Goal: Navigation & Orientation: Find specific page/section

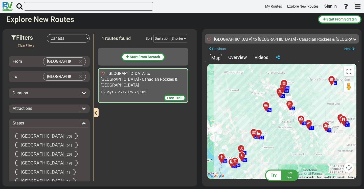
select select "number:8"
click at [80, 77] on button "Clear Input" at bounding box center [81, 77] width 8 height 8
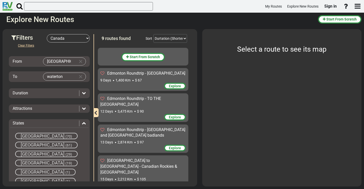
click at [69, 77] on body "My Routes Explore New Routes Sign in ×" at bounding box center [182, 94] width 364 height 189
type input "w"
type input "W"
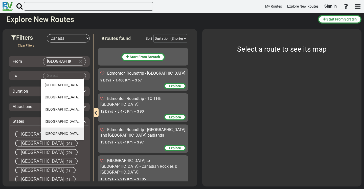
click at [52, 136] on li "[GEOGRAPHIC_DATA] (16)" at bounding box center [62, 134] width 43 height 12
type input "[GEOGRAPHIC_DATA]"
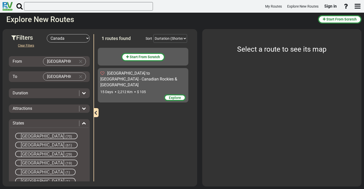
click at [136, 89] on div "15 Days 2,212 Km $ 105" at bounding box center [143, 91] width 86 height 5
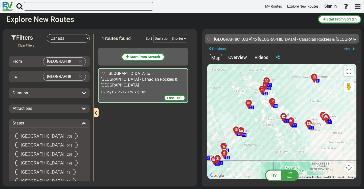
drag, startPoint x: 272, startPoint y: 114, endPoint x: 254, endPoint y: 112, distance: 18.1
click at [254, 112] on div "To activate drag with keyboard, press Alt + Enter. Once in keyboard drag state,…" at bounding box center [282, 121] width 149 height 115
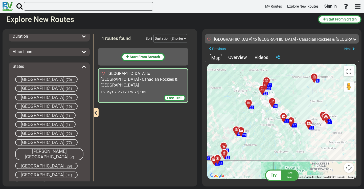
scroll to position [58, 0]
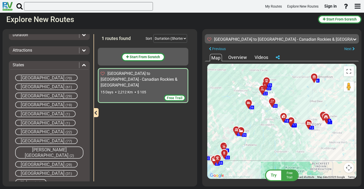
click at [29, 78] on span "[GEOGRAPHIC_DATA]" at bounding box center [43, 77] width 44 height 5
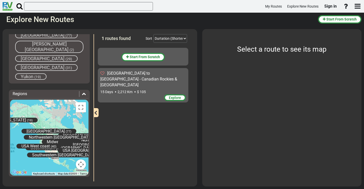
scroll to position [0, 0]
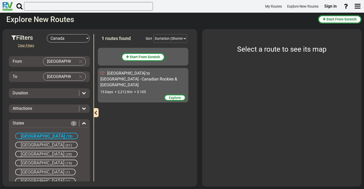
click at [66, 136] on span "(70)" at bounding box center [69, 136] width 7 height 4
click at [82, 91] on icon at bounding box center [84, 93] width 4 height 4
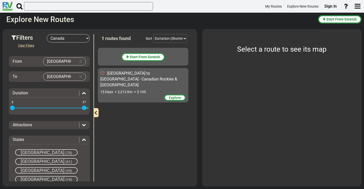
click at [82, 91] on icon at bounding box center [84, 93] width 4 height 4
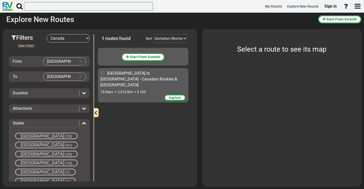
click at [82, 110] on icon at bounding box center [84, 108] width 4 height 4
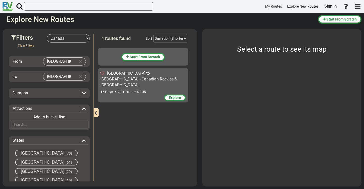
click at [82, 142] on icon at bounding box center [84, 140] width 4 height 4
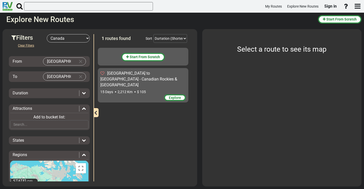
click at [82, 142] on icon at bounding box center [84, 140] width 4 height 4
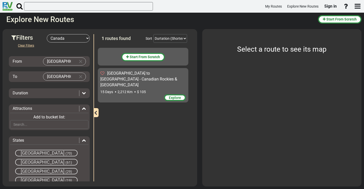
click at [156, 75] on span "[GEOGRAPHIC_DATA] to [GEOGRAPHIC_DATA] - Canadian Rockies & [GEOGRAPHIC_DATA]" at bounding box center [138, 79] width 77 height 16
